Goal: Navigation & Orientation: Find specific page/section

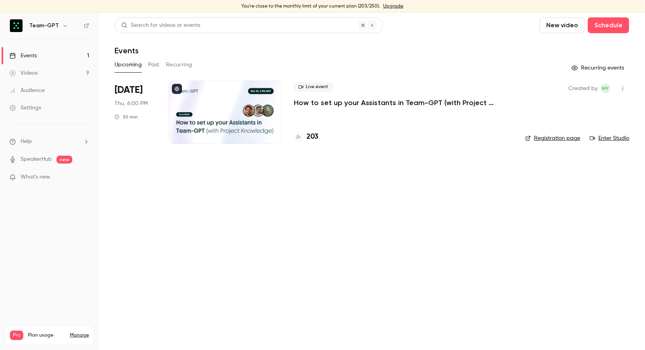
click at [233, 106] on div at bounding box center [225, 112] width 113 height 63
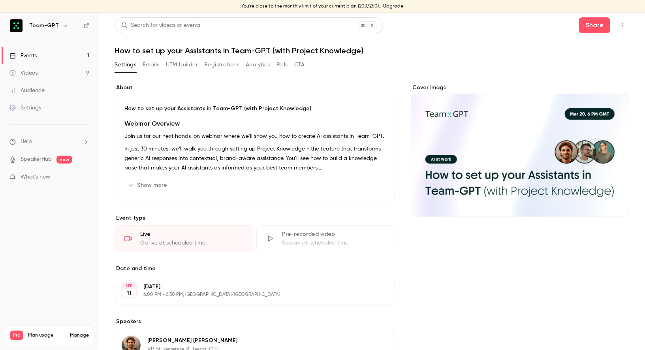
click at [214, 70] on button "Registrations" at bounding box center [221, 64] width 35 height 13
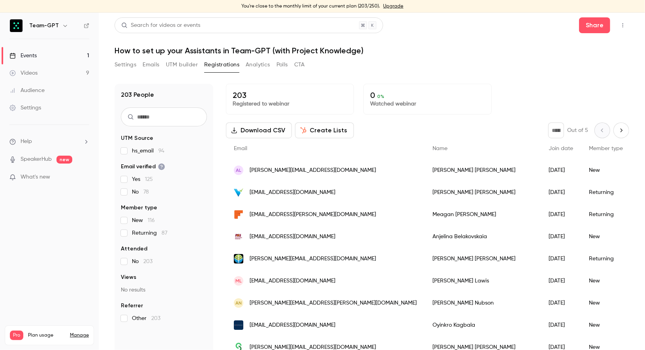
click at [128, 70] on button "Settings" at bounding box center [125, 64] width 22 height 13
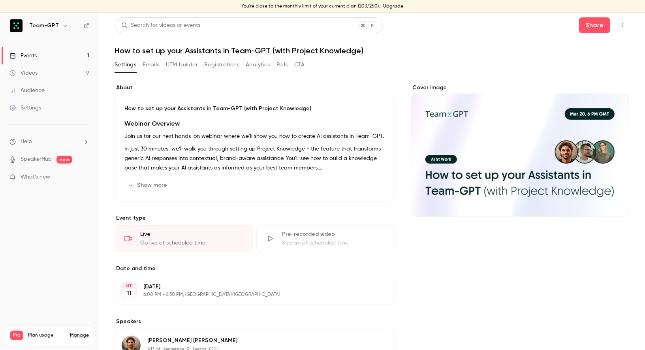
click at [624, 28] on icon "button" at bounding box center [622, 26] width 6 height 6
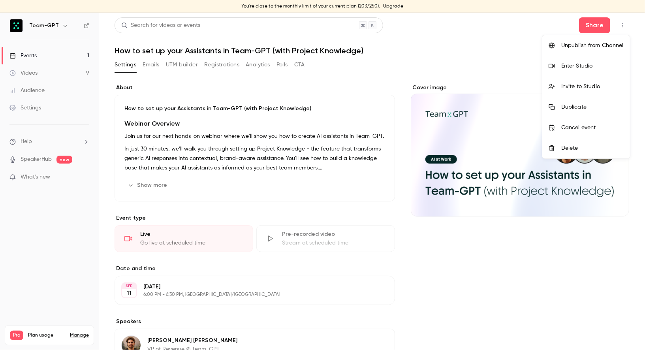
click at [590, 65] on div "Enter Studio" at bounding box center [592, 66] width 62 height 8
